Goal: Transaction & Acquisition: Book appointment/travel/reservation

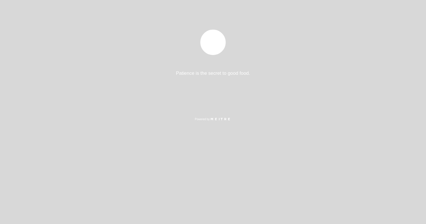
select select "es"
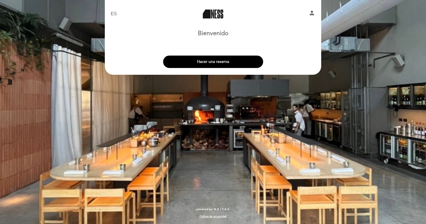
click at [219, 68] on div "Hacer una reserva" at bounding box center [213, 60] width 217 height 21
click at [219, 64] on button "Hacer una reserva" at bounding box center [213, 62] width 100 height 12
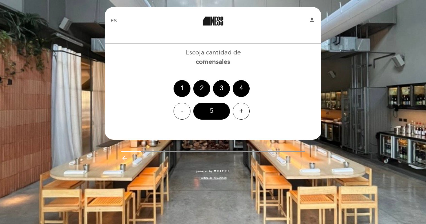
click at [224, 109] on div "5" at bounding box center [211, 111] width 37 height 17
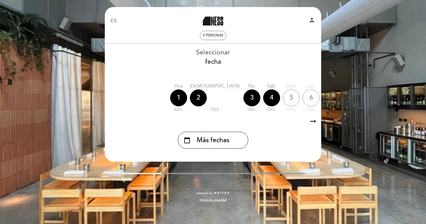
click at [322, 96] on div "7" at bounding box center [330, 97] width 17 height 17
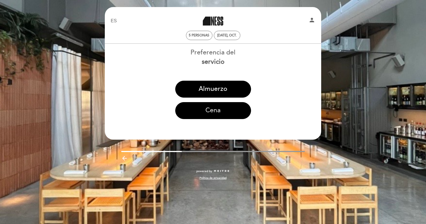
click at [238, 113] on button "Cena" at bounding box center [213, 110] width 76 height 17
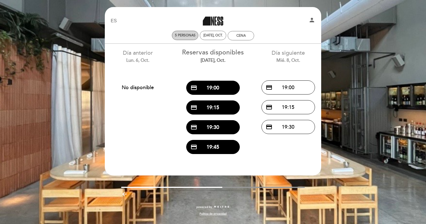
click at [183, 36] on span "5 personas" at bounding box center [185, 35] width 21 height 4
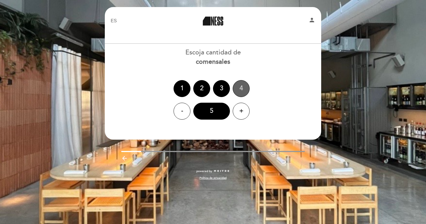
click at [239, 90] on div "4" at bounding box center [241, 88] width 17 height 17
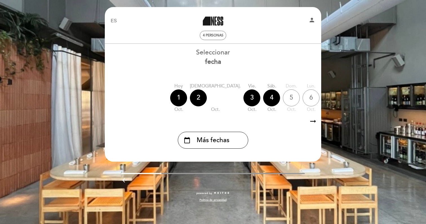
click at [322, 101] on div "7" at bounding box center [330, 97] width 17 height 17
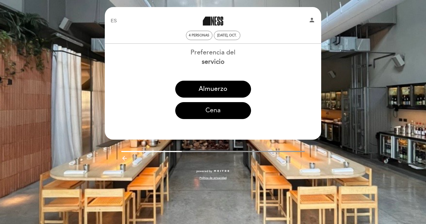
click at [232, 112] on button "Cena" at bounding box center [213, 110] width 76 height 17
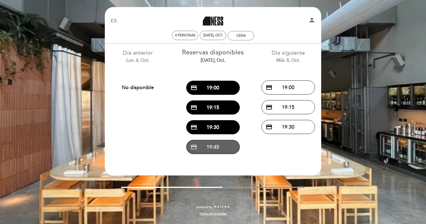
click at [223, 150] on button "credit_card 19:45" at bounding box center [213, 147] width 54 height 14
